Goal: Check status

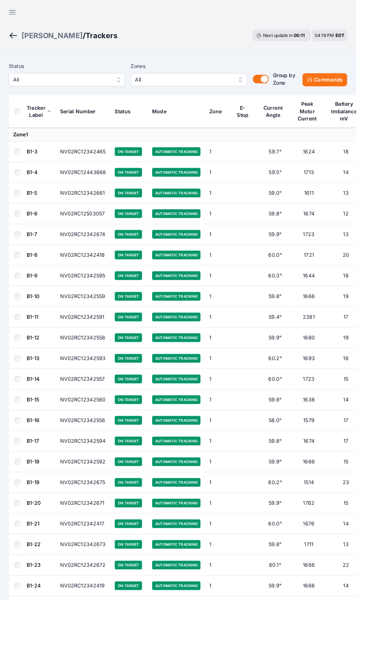
click at [35, 93] on button "All" at bounding box center [73, 87] width 127 height 14
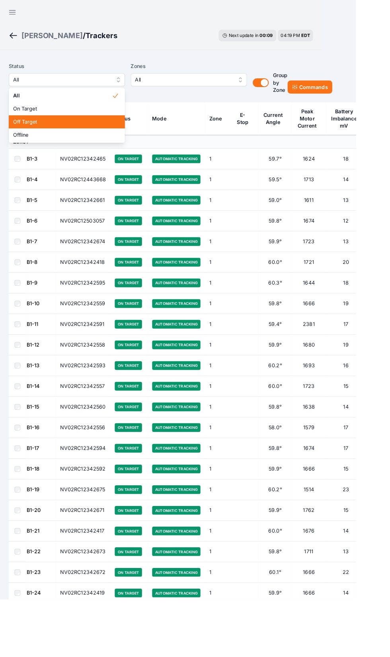
click at [27, 139] on div "Off Target" at bounding box center [73, 133] width 127 height 14
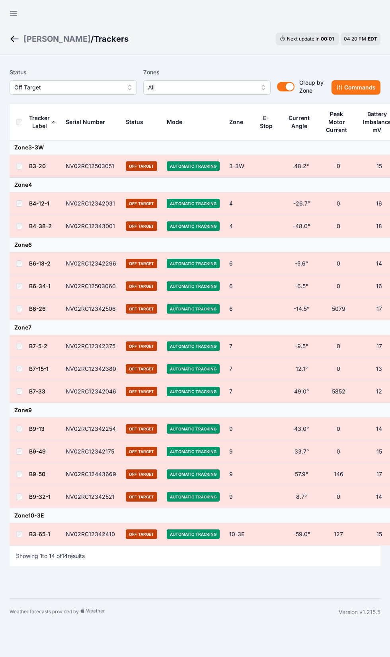
click at [39, 83] on span "Off Target" at bounding box center [67, 88] width 107 height 10
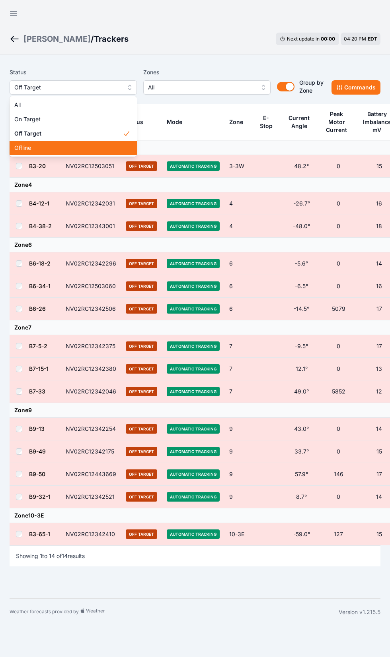
click at [54, 154] on div "Offline" at bounding box center [73, 148] width 127 height 14
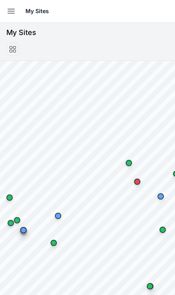
click at [4, 18] on button "Open sidebar" at bounding box center [10, 10] width 17 height 17
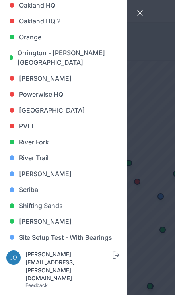
scroll to position [553, 0]
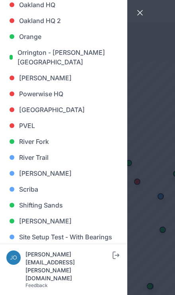
click at [49, 176] on link "[PERSON_NAME]" at bounding box center [63, 173] width 114 height 16
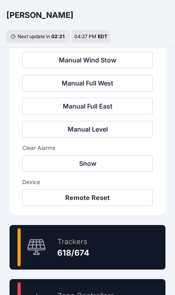
scroll to position [324, 0]
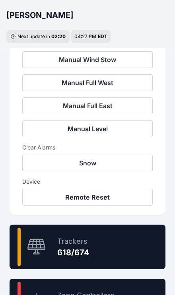
click at [97, 252] on div "91.7 % Trackers 618/674" at bounding box center [88, 247] width 156 height 45
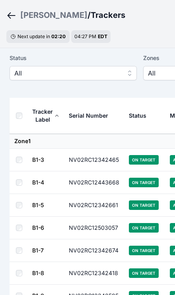
click at [104, 71] on span "All" at bounding box center [67, 73] width 107 height 10
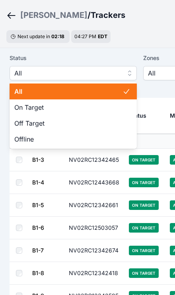
click at [40, 144] on div "Offline" at bounding box center [73, 139] width 127 height 16
